Goal: Find specific page/section: Find specific page/section

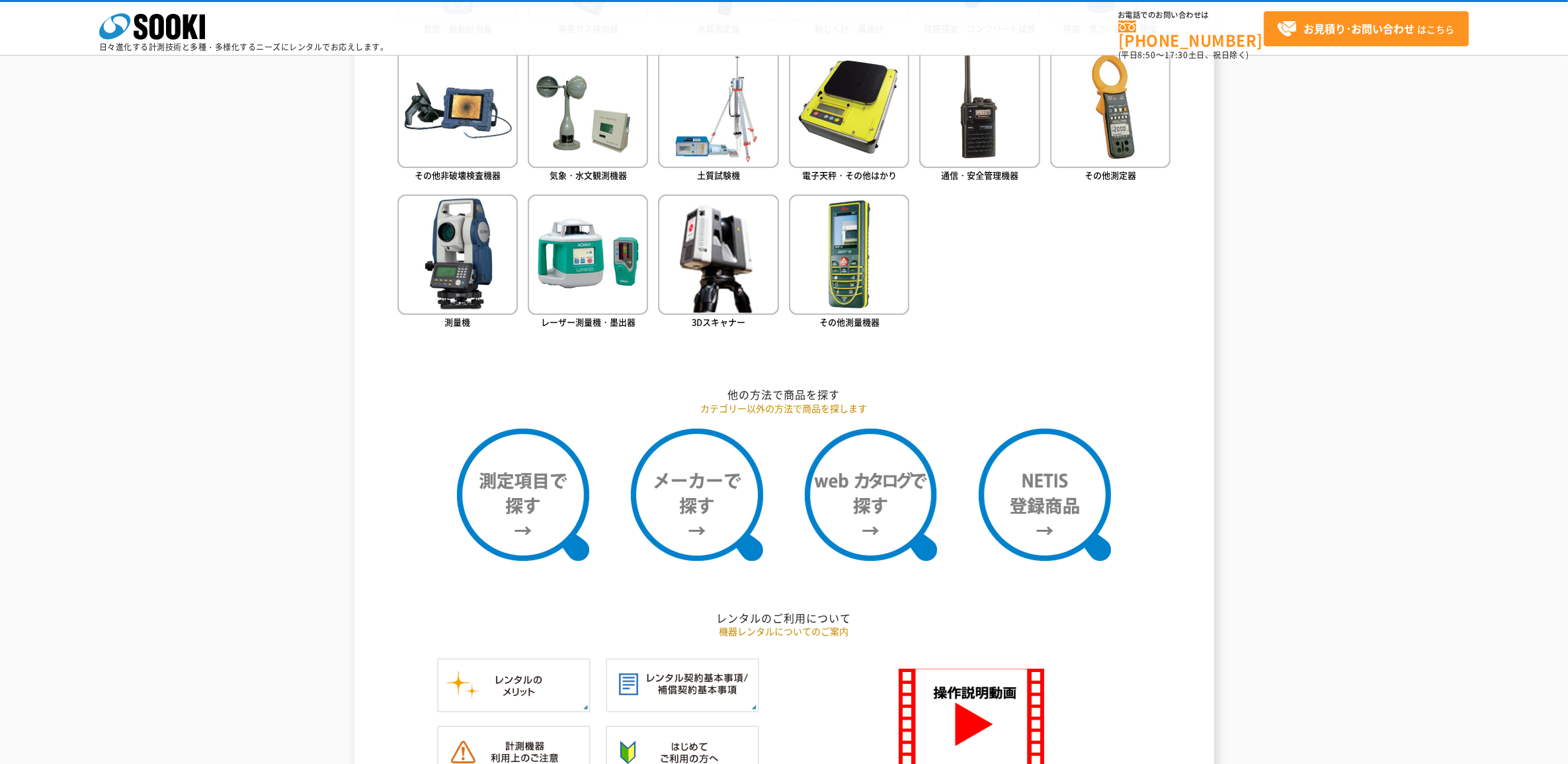
scroll to position [909, 0]
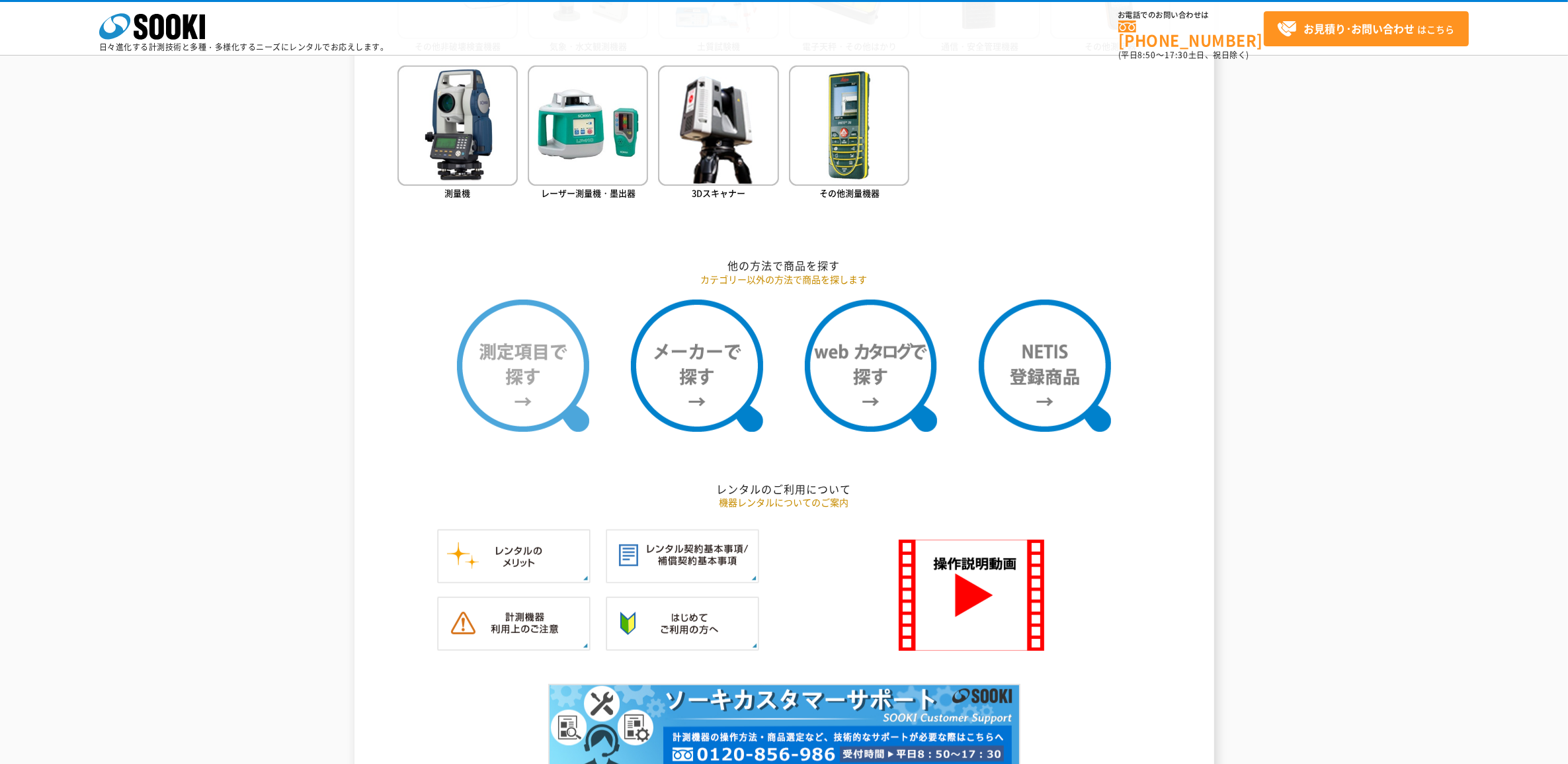
click at [541, 376] on img at bounding box center [523, 366] width 133 height 133
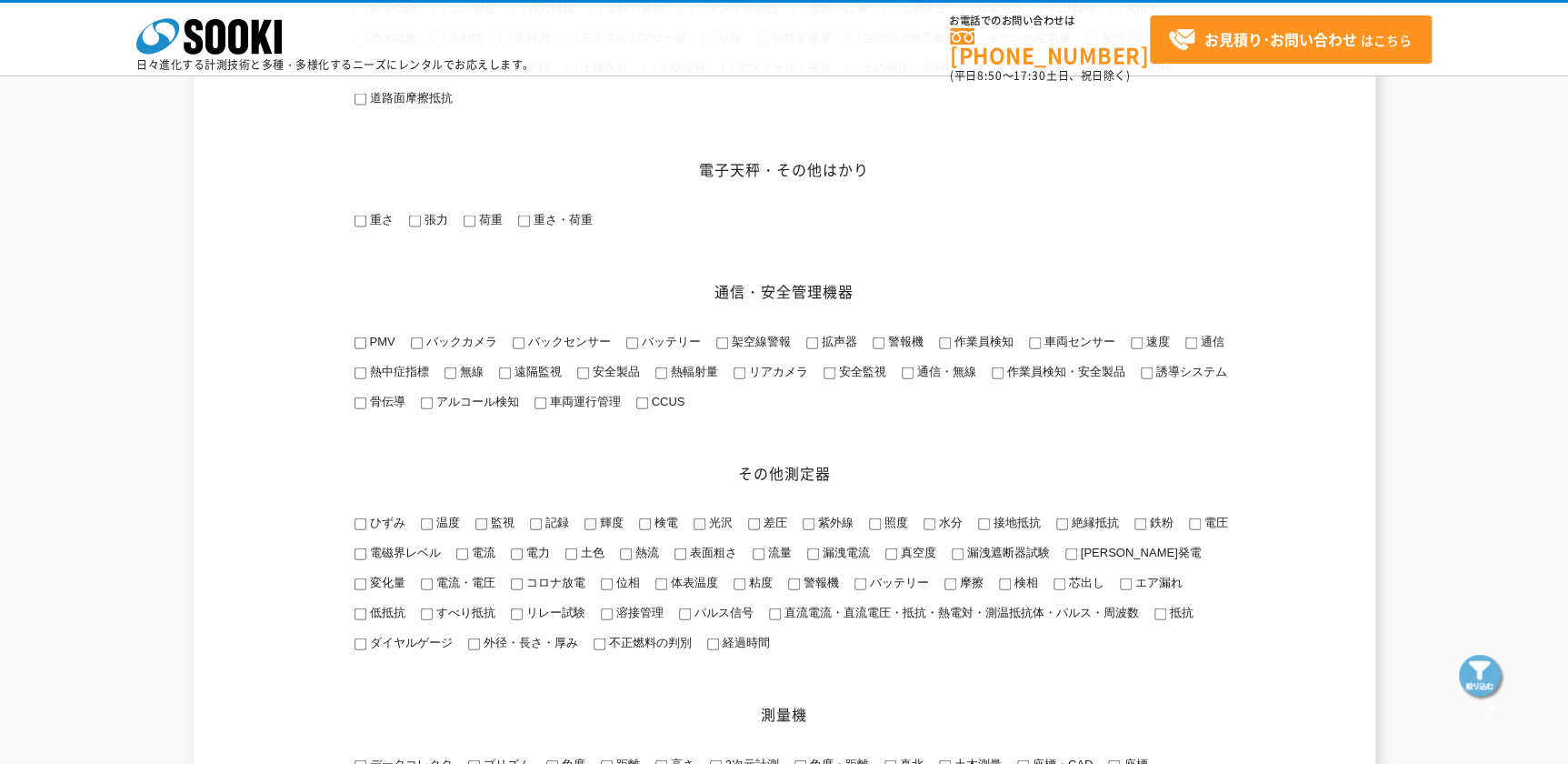
scroll to position [1900, 0]
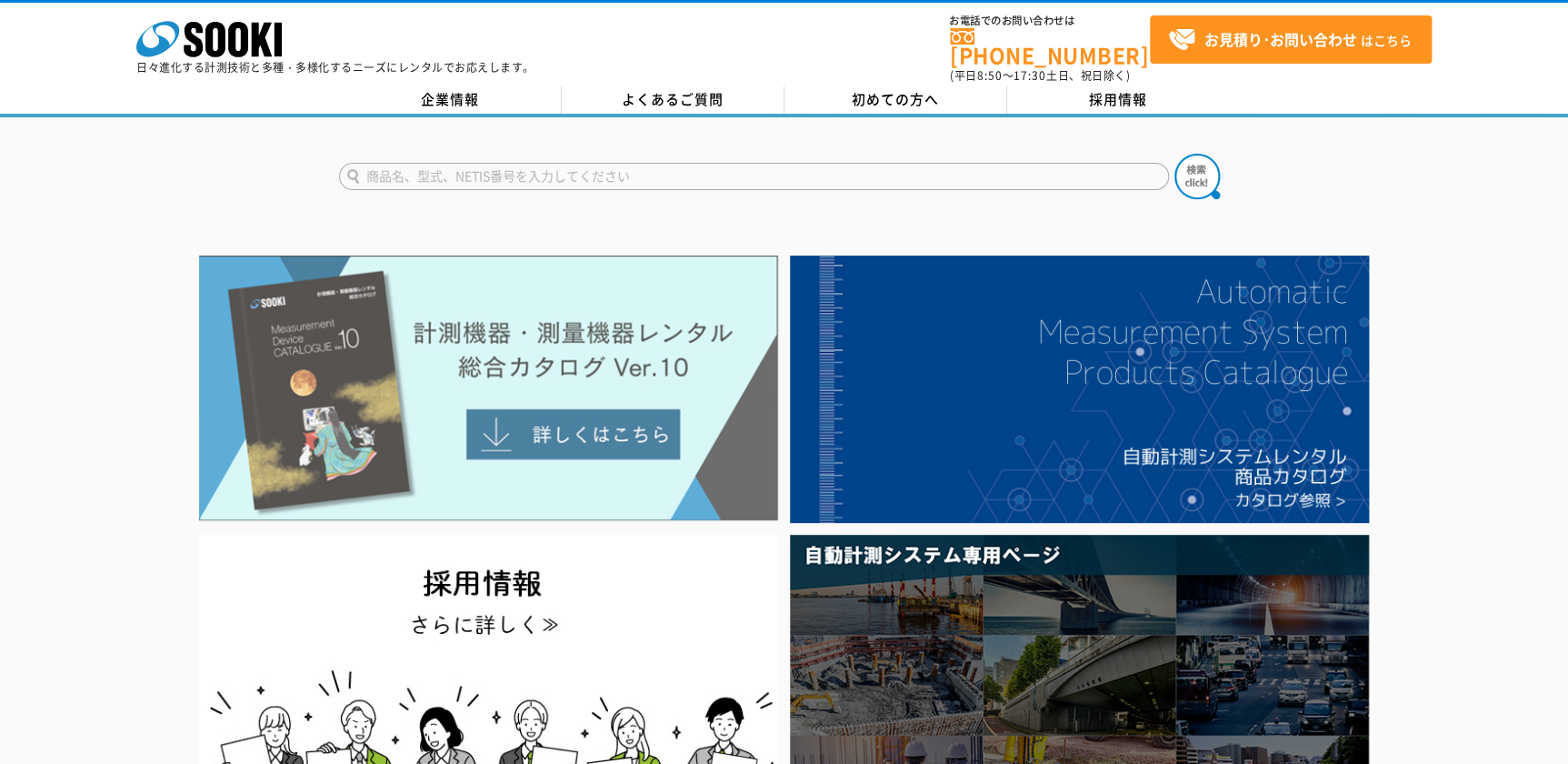
click at [570, 430] on img at bounding box center [488, 388] width 579 height 265
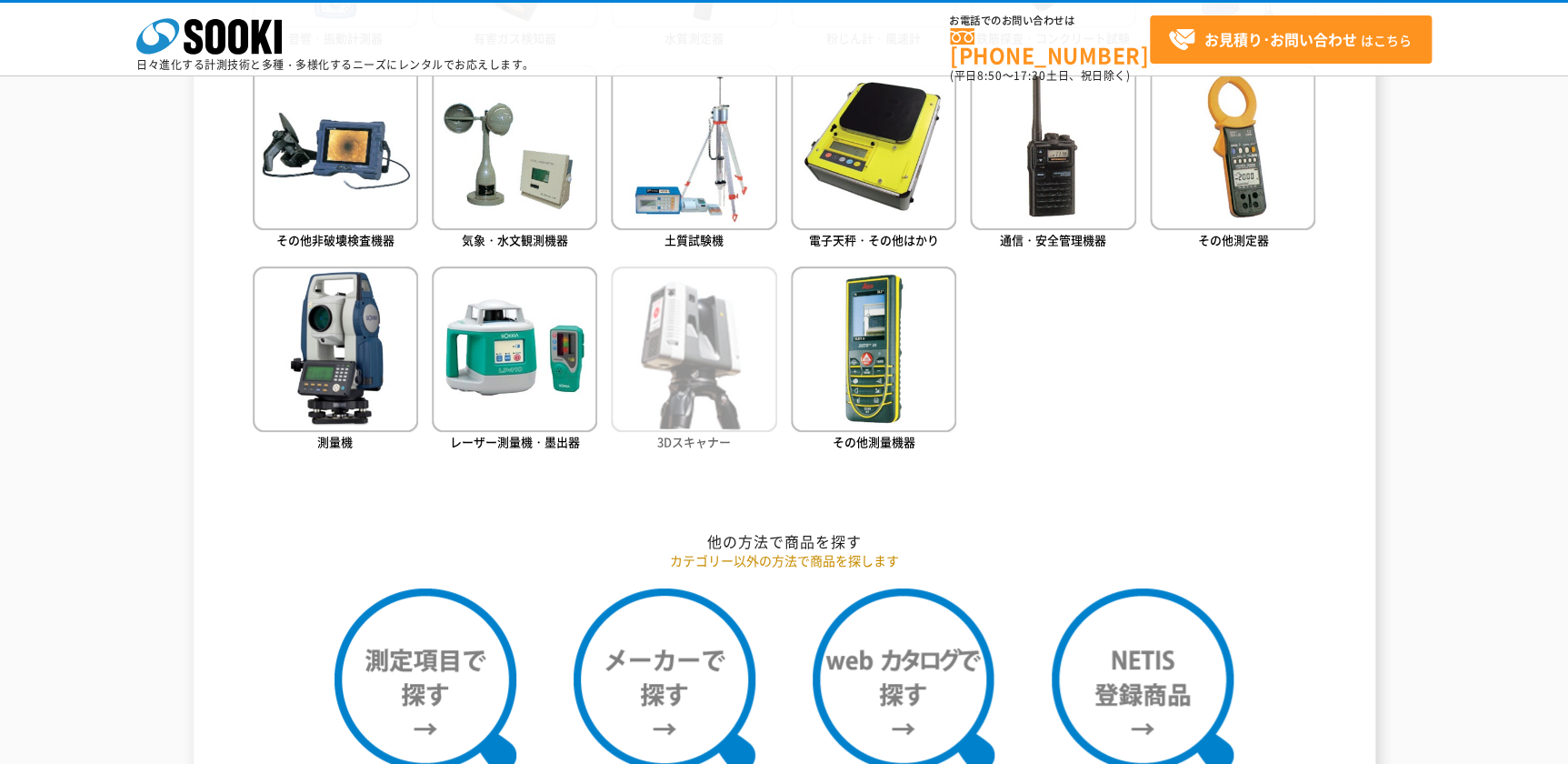
scroll to position [1157, 0]
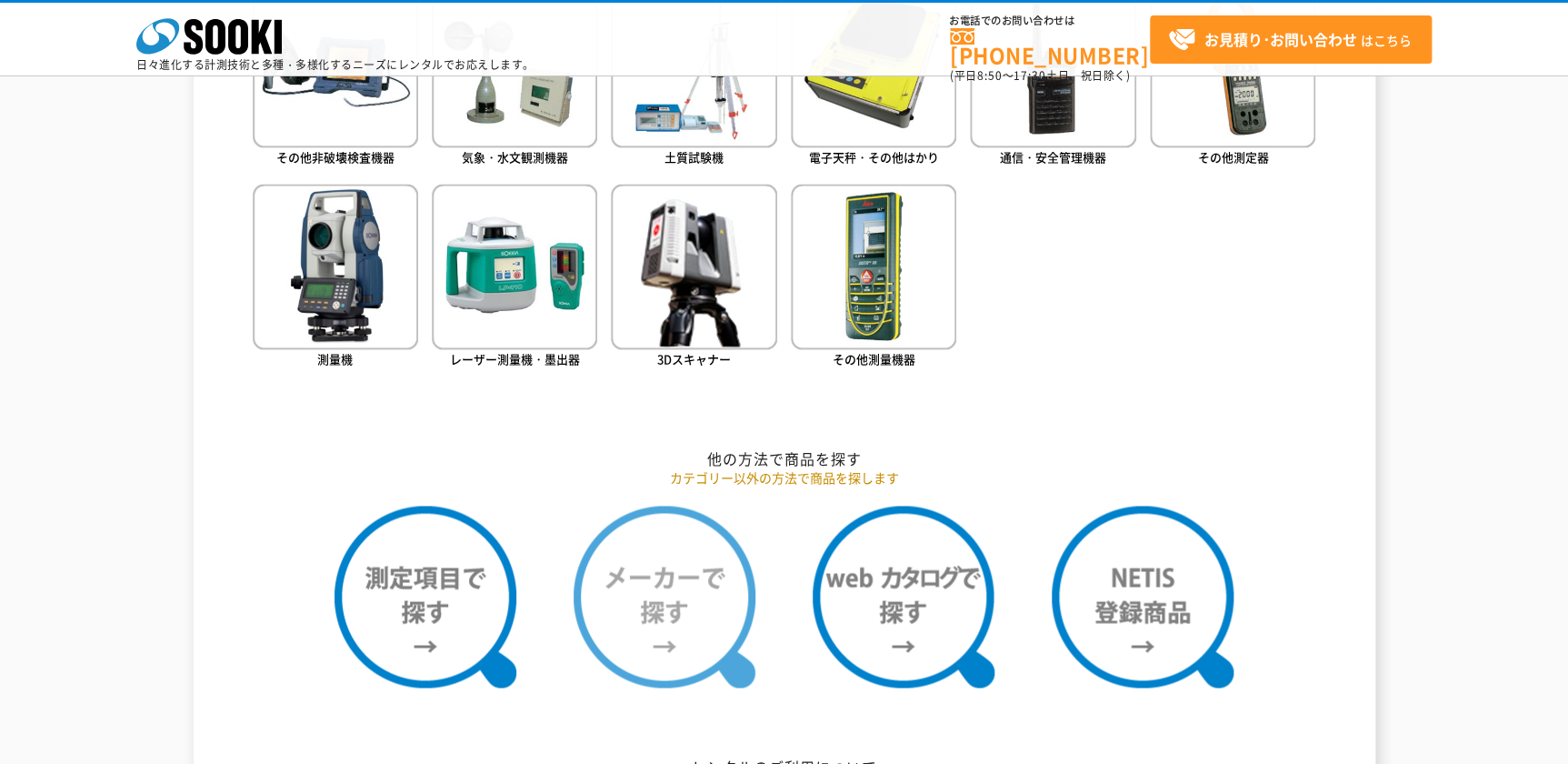
click at [671, 636] on img at bounding box center [664, 596] width 182 height 182
click at [712, 573] on img at bounding box center [664, 596] width 182 height 182
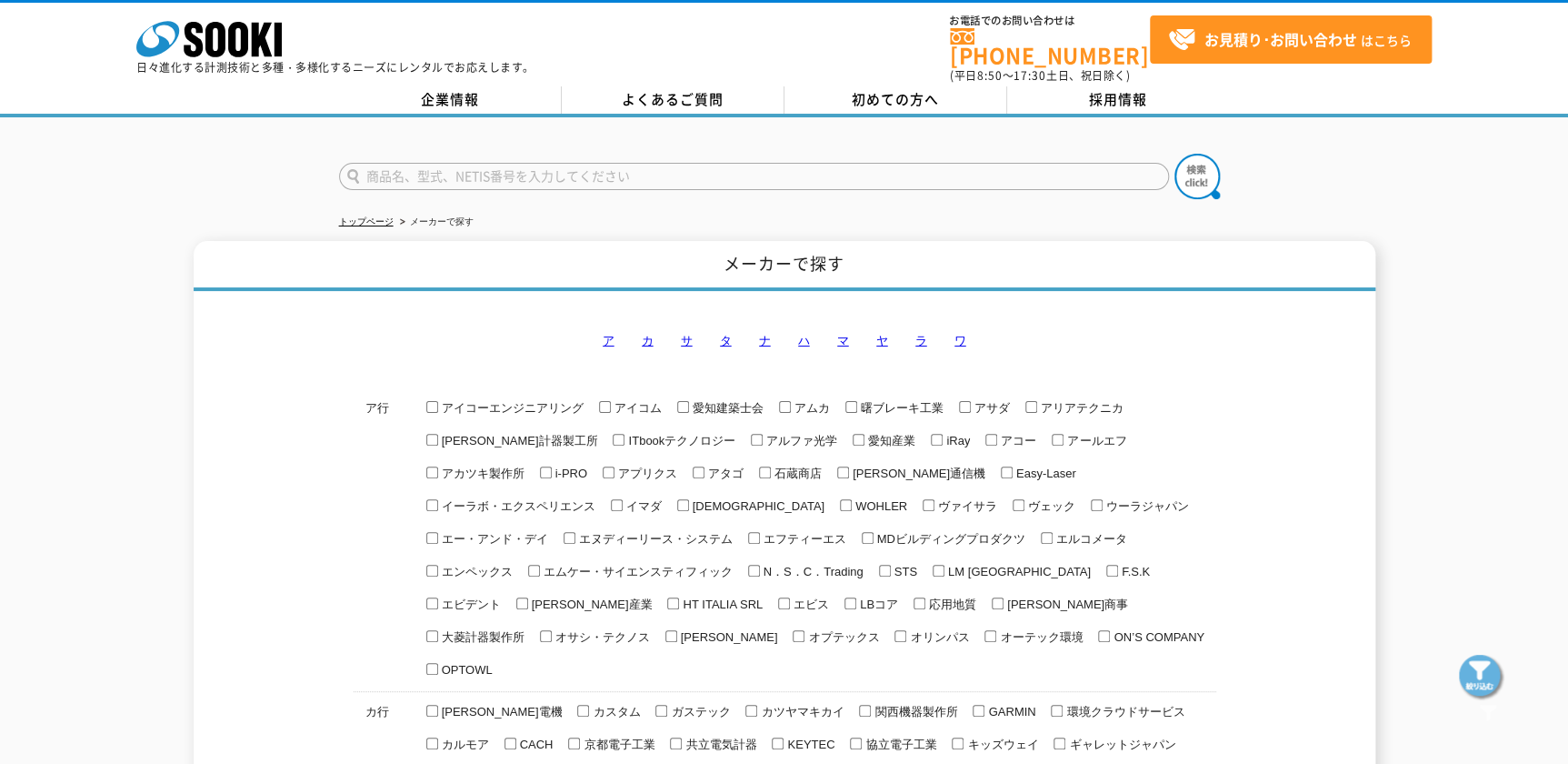
click at [733, 332] on ul "ア カ サ タ ナ ハ マ ヤ ラ ワ" at bounding box center [784, 342] width 391 height 19
click at [725, 333] on link "タ" at bounding box center [726, 340] width 12 height 14
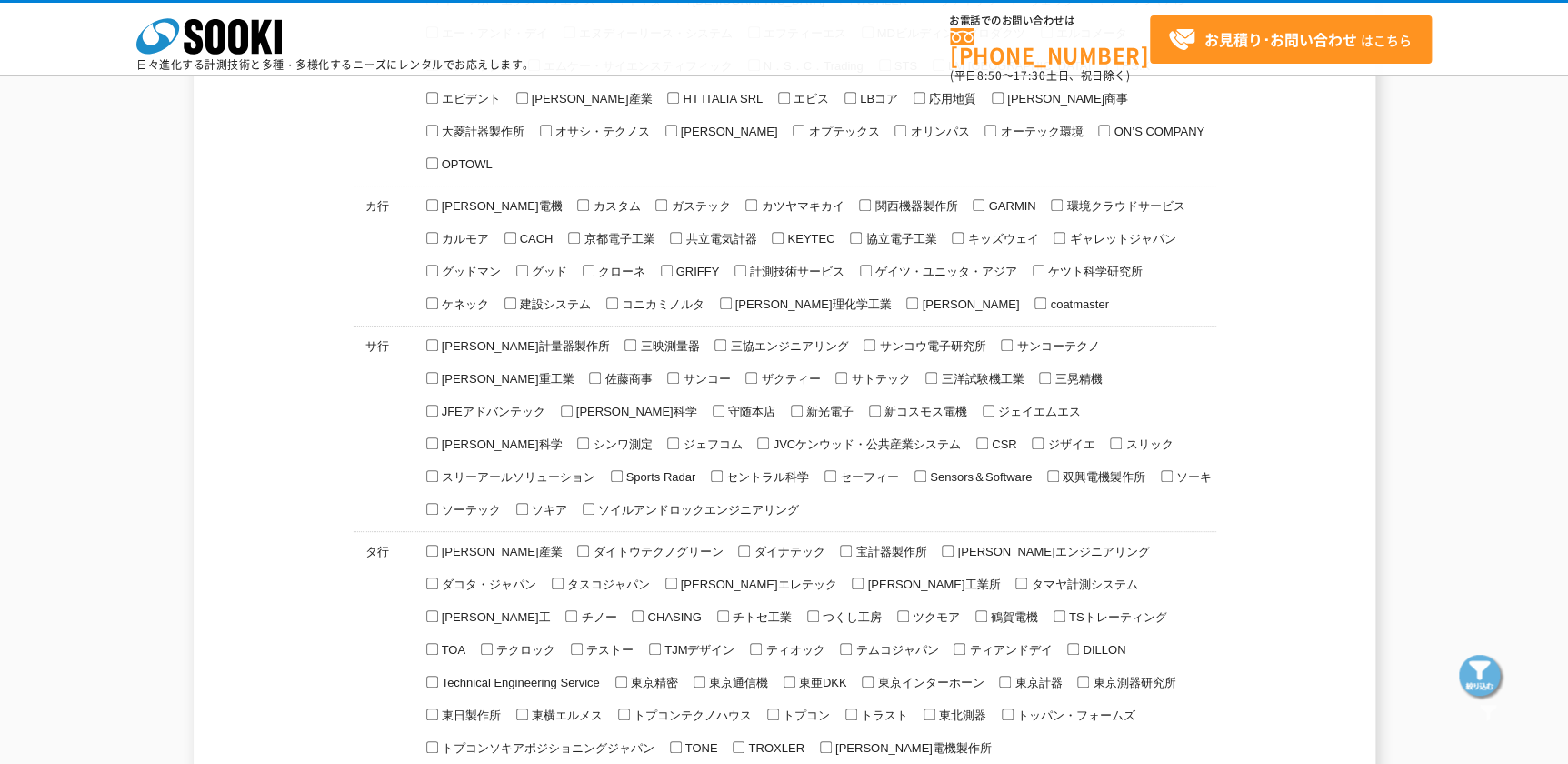
scroll to position [408, 0]
